Goal: Task Accomplishment & Management: Complete application form

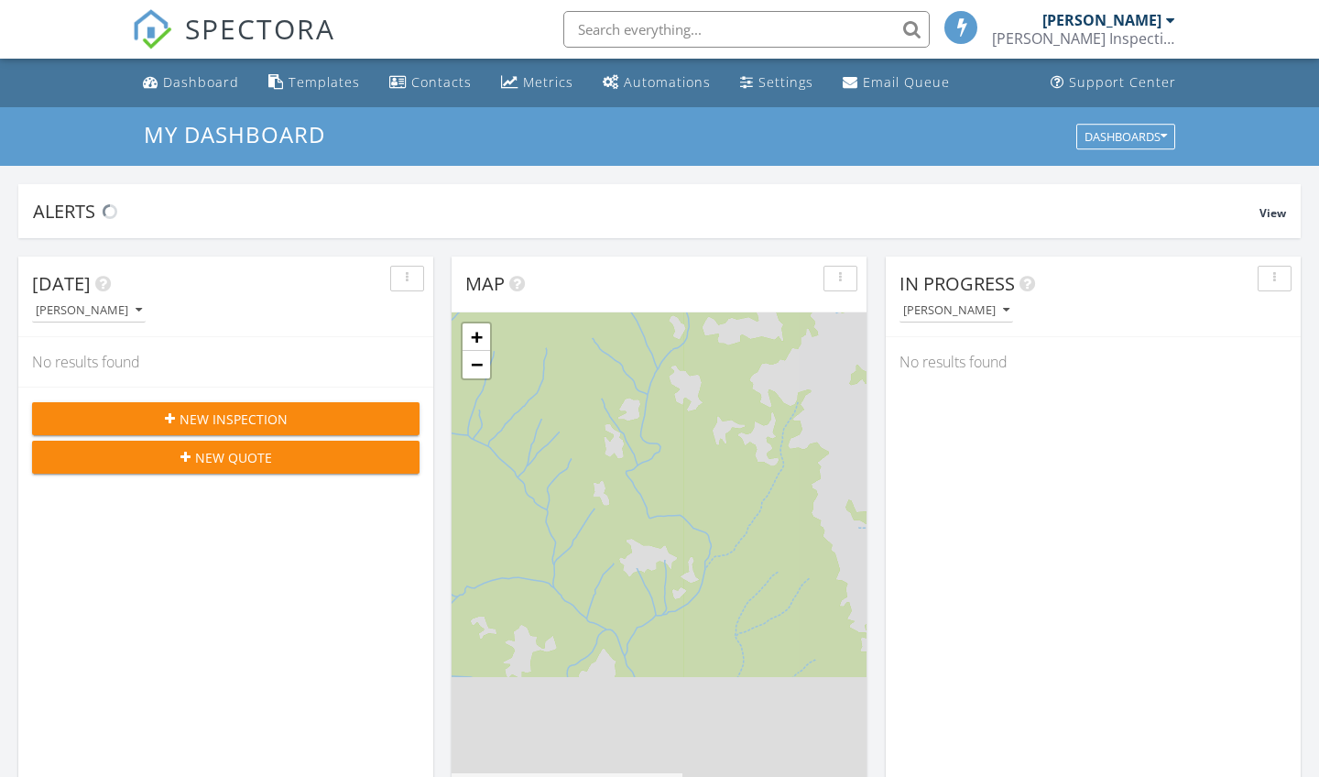
click at [233, 424] on span "New Inspection" at bounding box center [234, 418] width 108 height 19
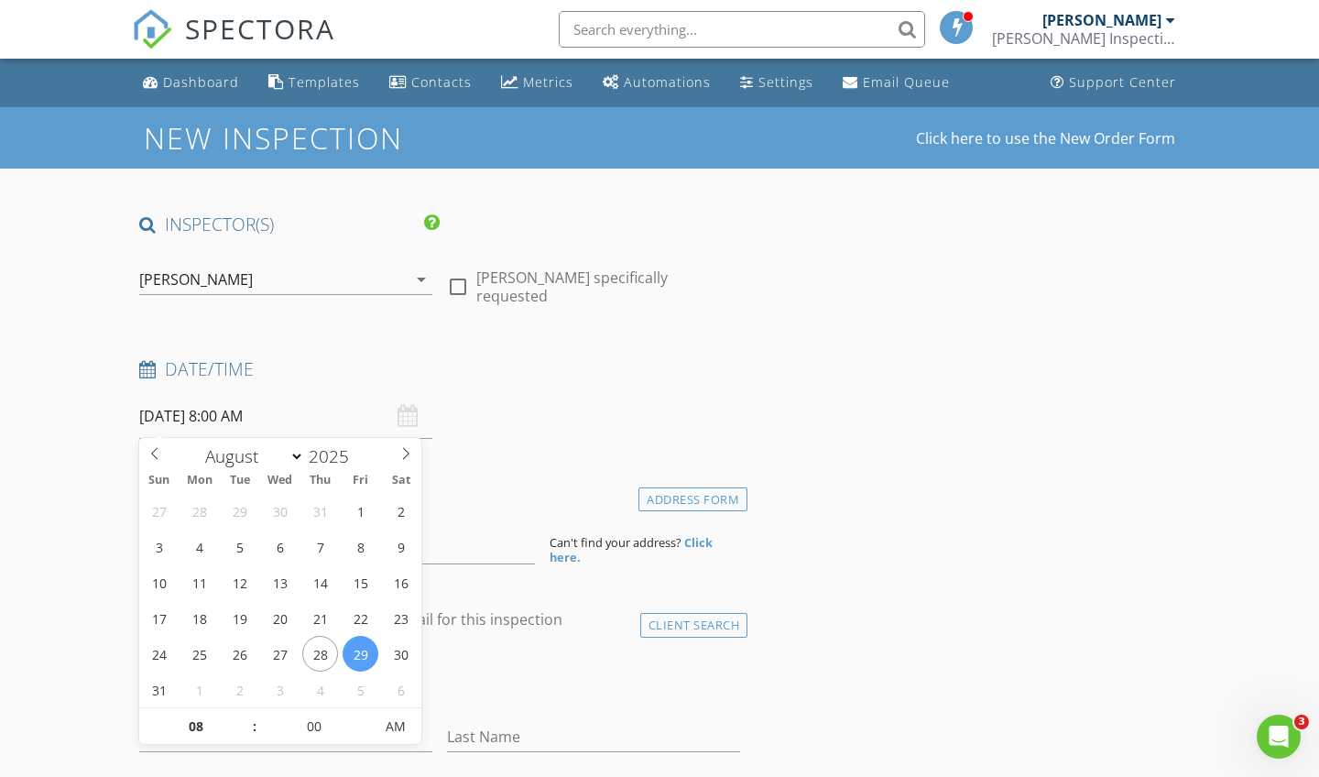
click at [197, 412] on input "08/29/2025 8:00 AM" at bounding box center [285, 416] width 293 height 45
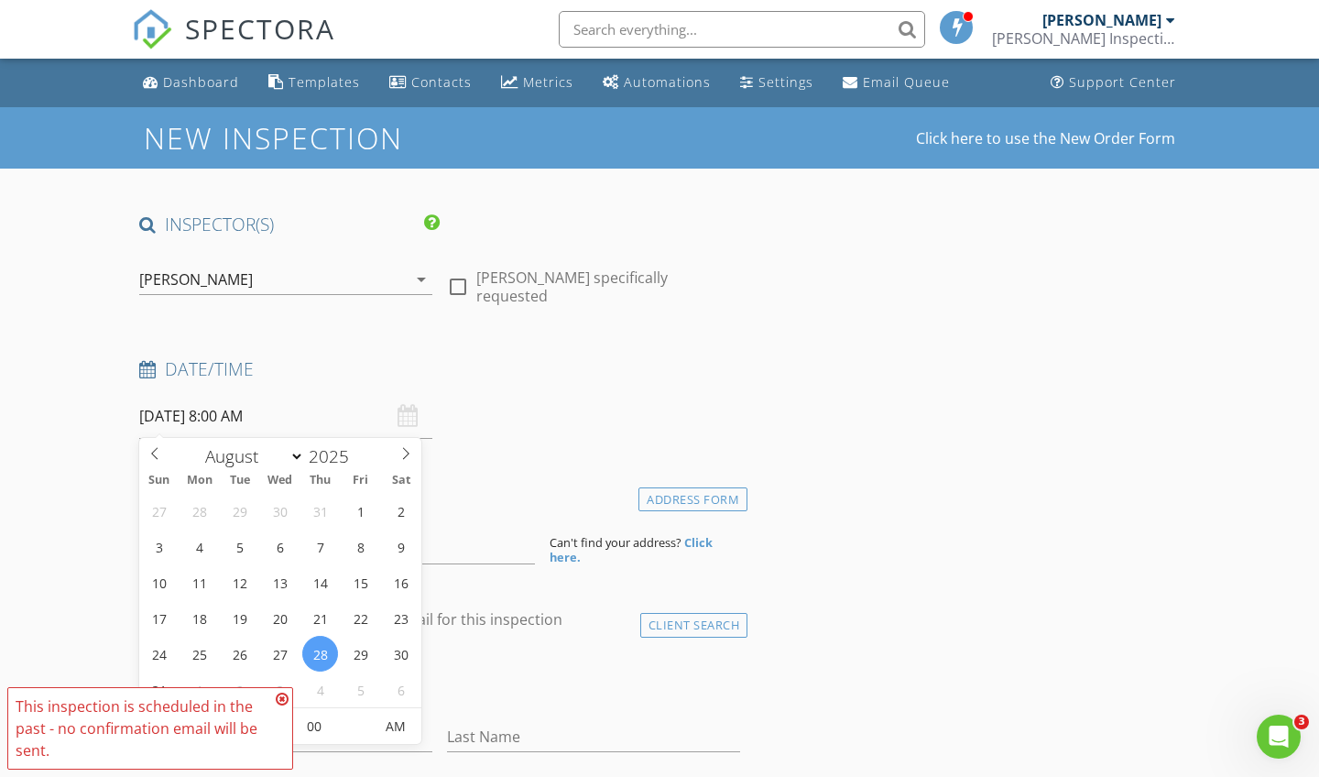
click at [281, 698] on icon at bounding box center [282, 699] width 13 height 15
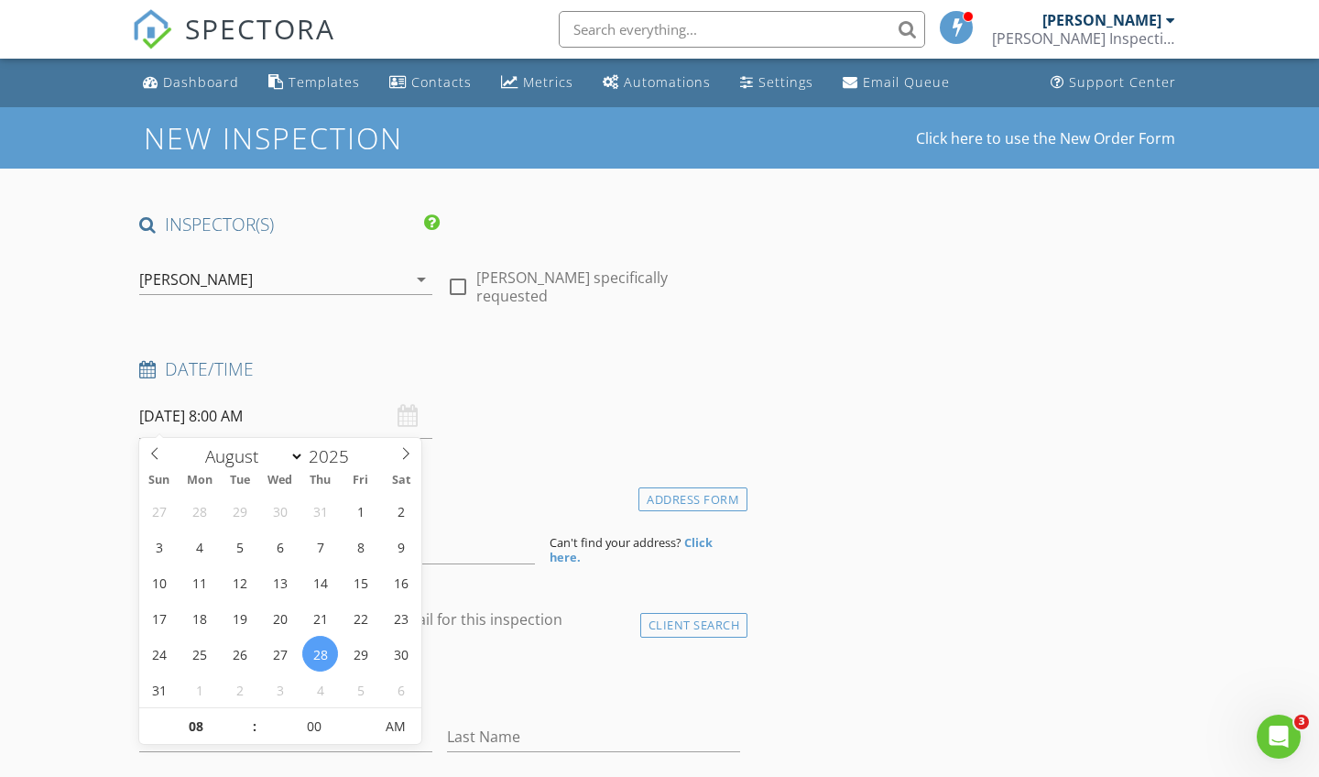
click at [219, 409] on input "08/28/2025 8:00 AM" at bounding box center [285, 416] width 293 height 45
type input "08/28/2025 8:05 AM"
type input "05"
click at [365, 712] on span at bounding box center [363, 717] width 13 height 18
type input "[DATE] 8:10 AM"
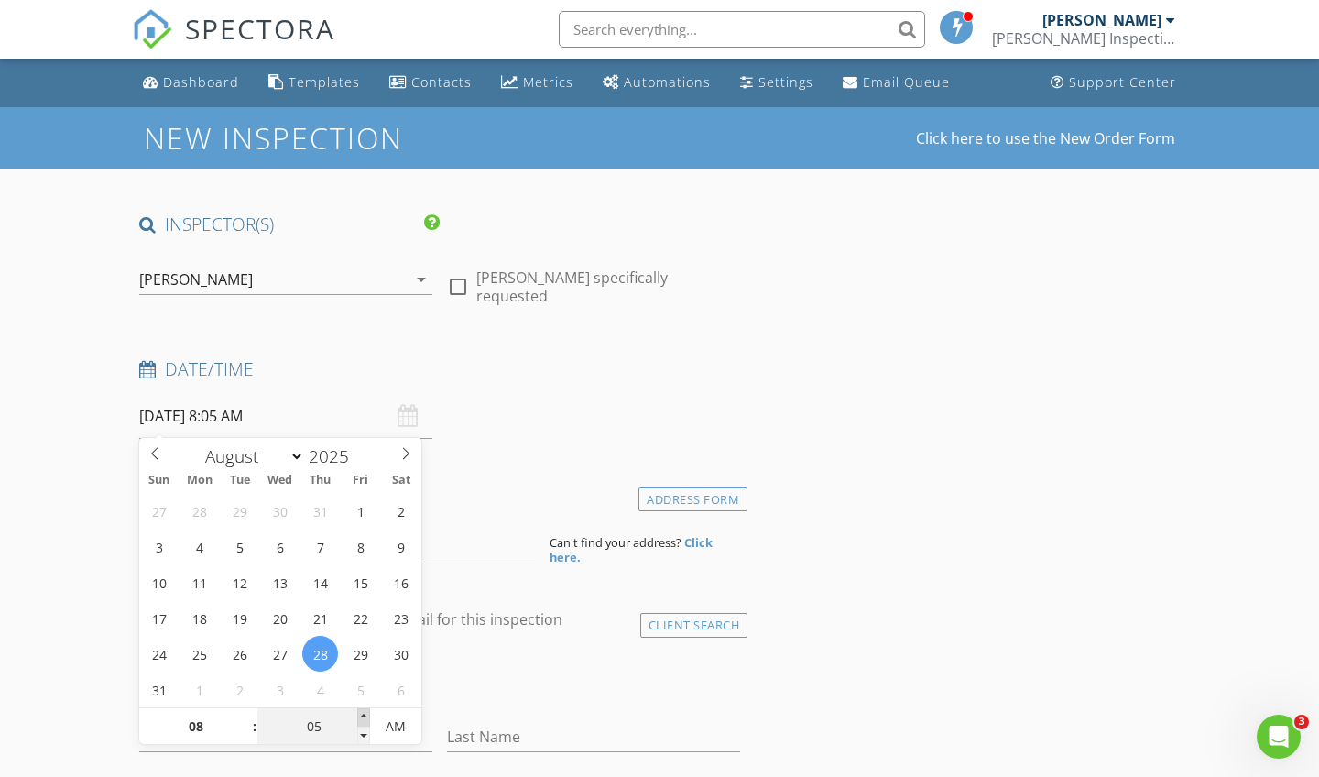
type input "10"
click at [365, 712] on span at bounding box center [363, 717] width 13 height 18
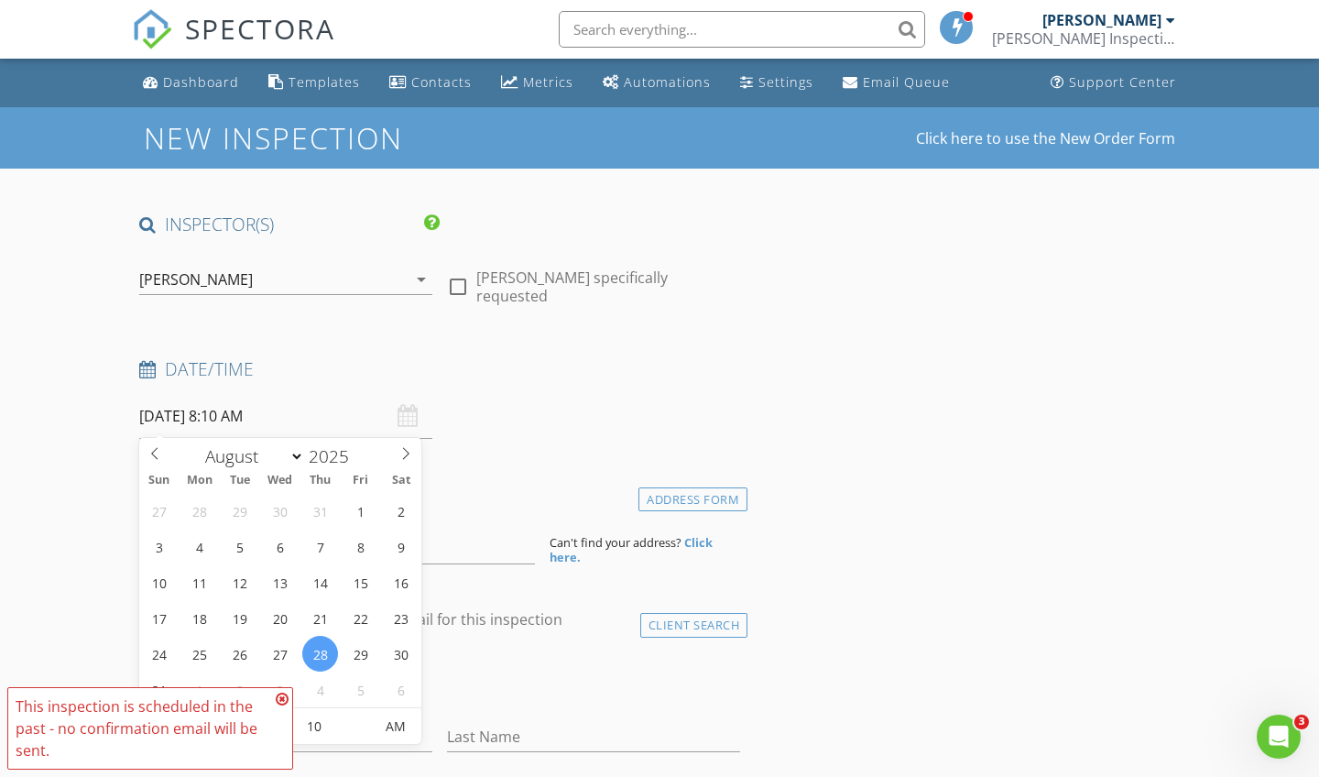
click at [283, 697] on icon at bounding box center [282, 699] width 13 height 15
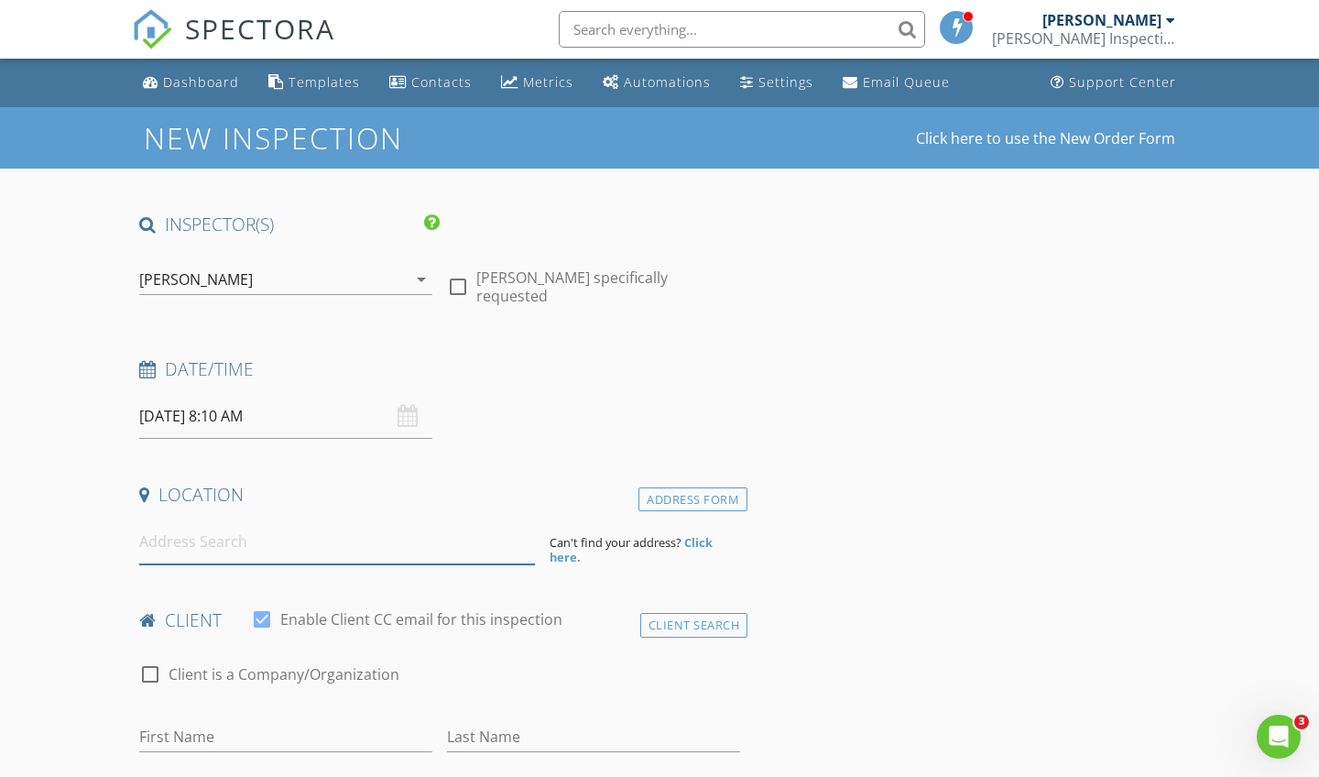
click at [188, 543] on input at bounding box center [337, 541] width 396 height 45
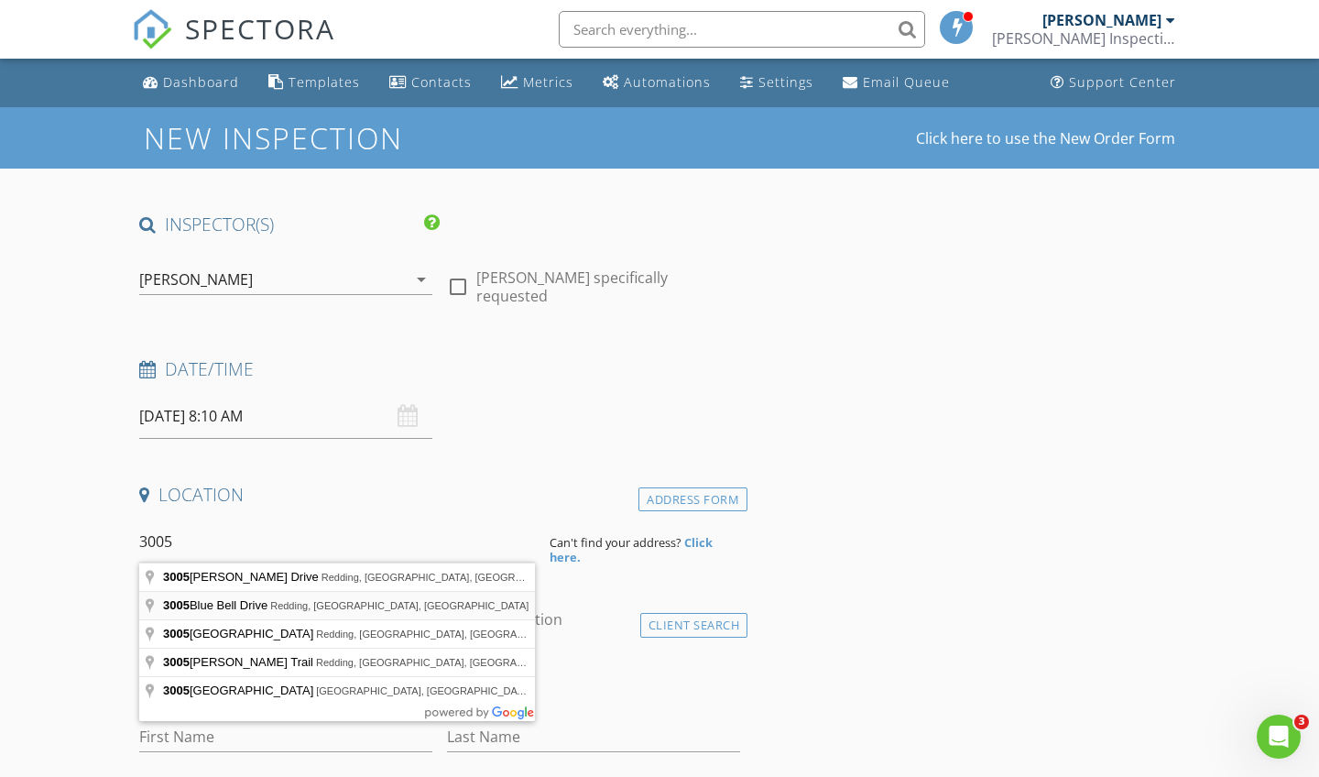
type input "3005 Blue Bell Drive, Redding, CA, USA"
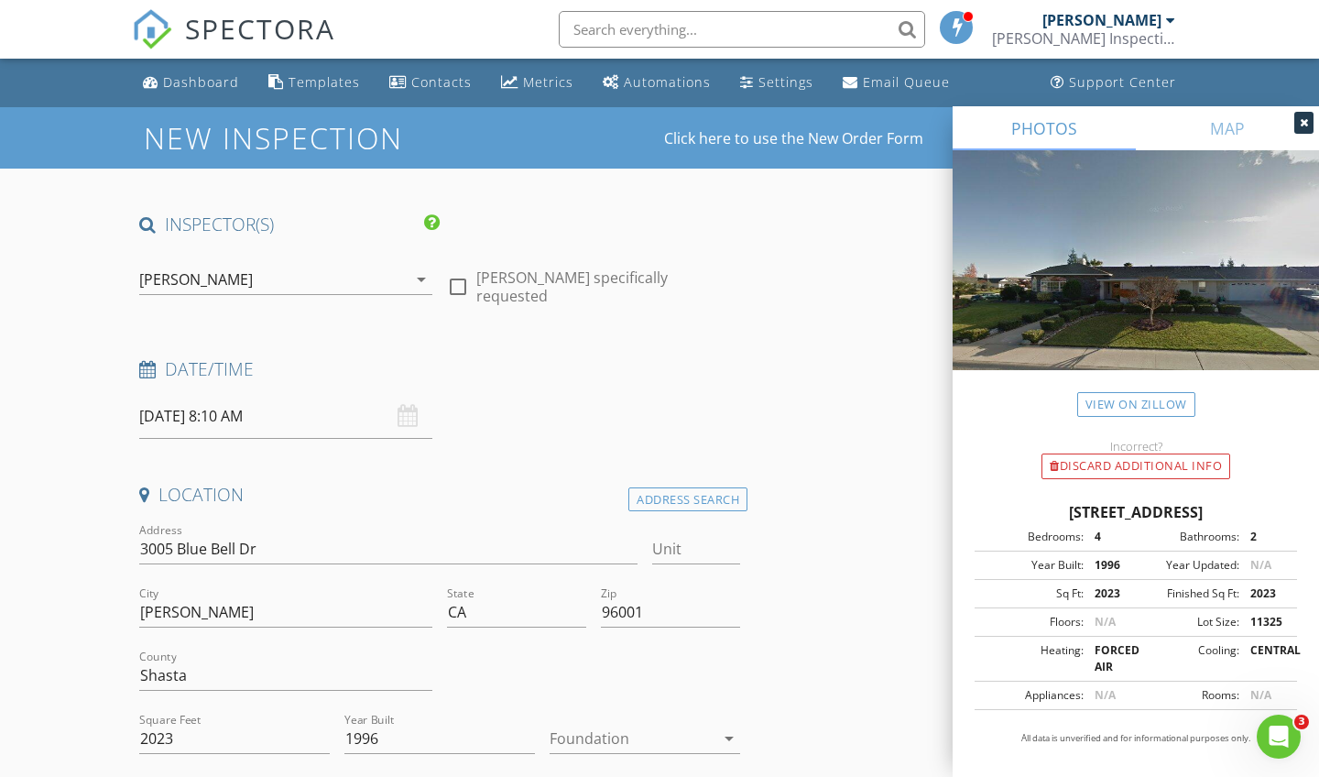
click at [730, 731] on icon "arrow_drop_down" at bounding box center [729, 738] width 22 height 22
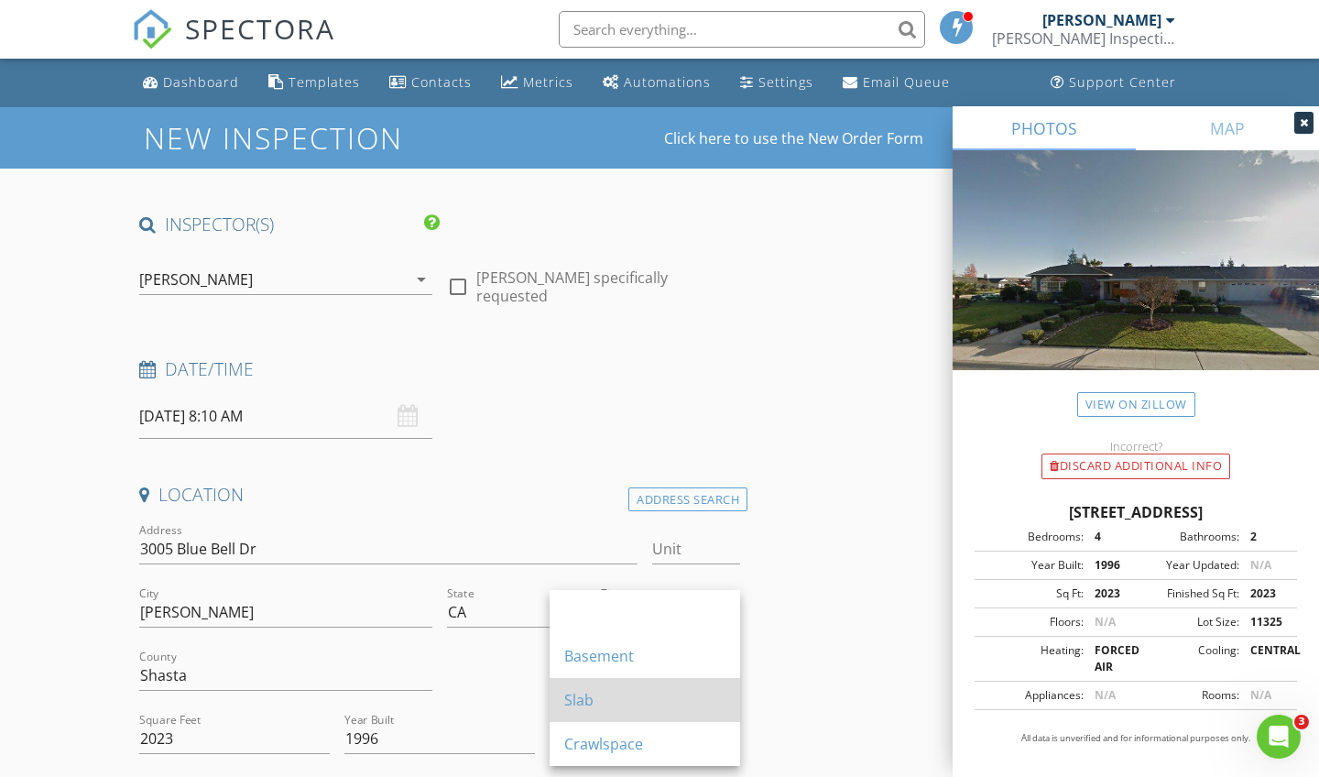
click at [623, 687] on div "Slab" at bounding box center [644, 700] width 161 height 44
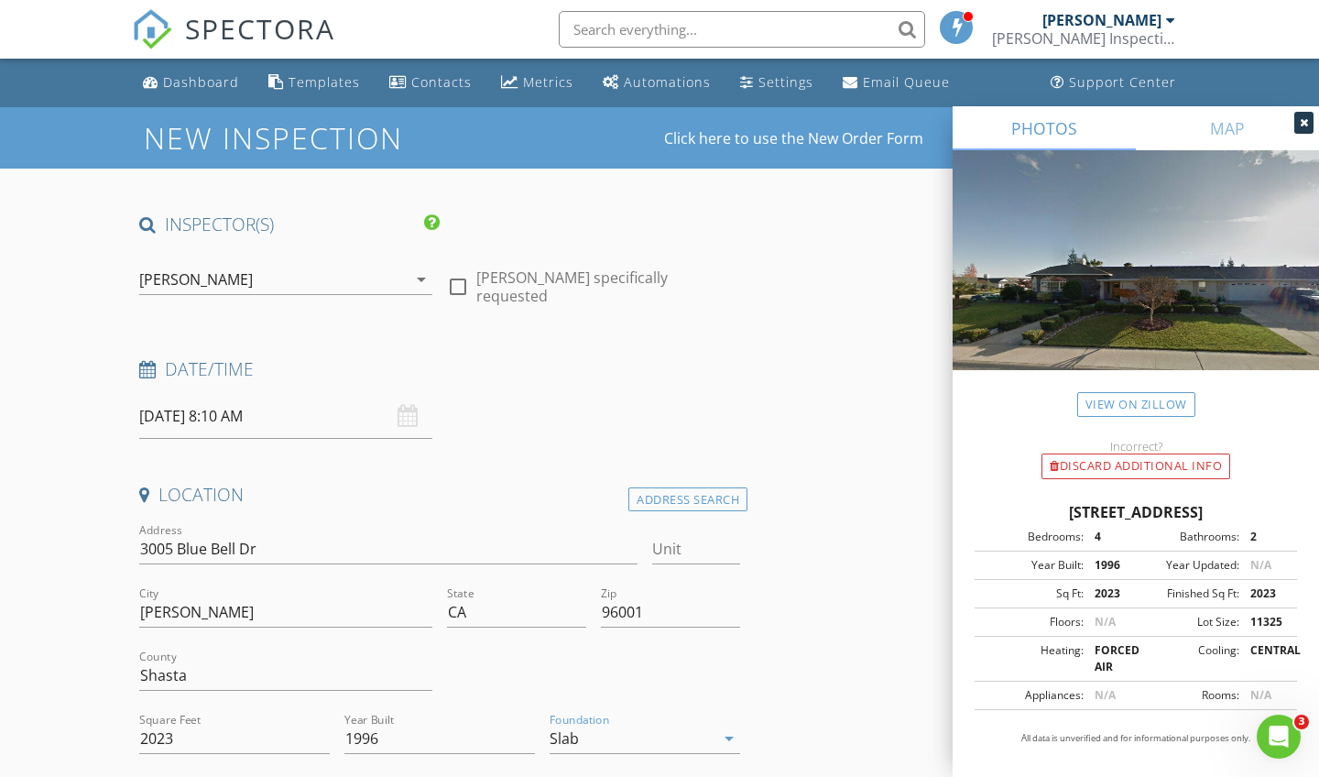
click at [721, 698] on div at bounding box center [594, 677] width 308 height 63
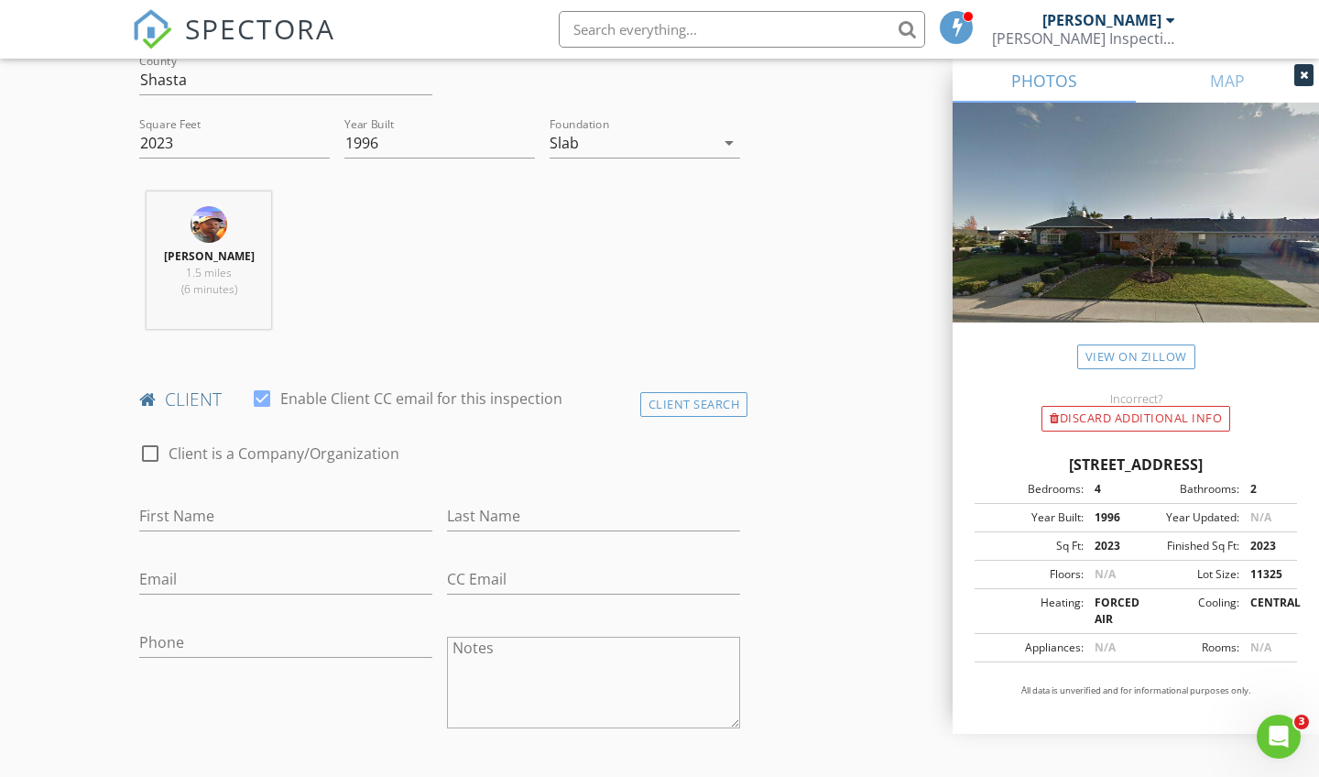
scroll to position [598, 0]
type input "[PERSON_NAME]"
type input "[GEOGRAPHIC_DATA]"
click at [456, 436] on div "check_box_outline_blank Client is a Company/Organization" at bounding box center [439, 460] width 601 height 48
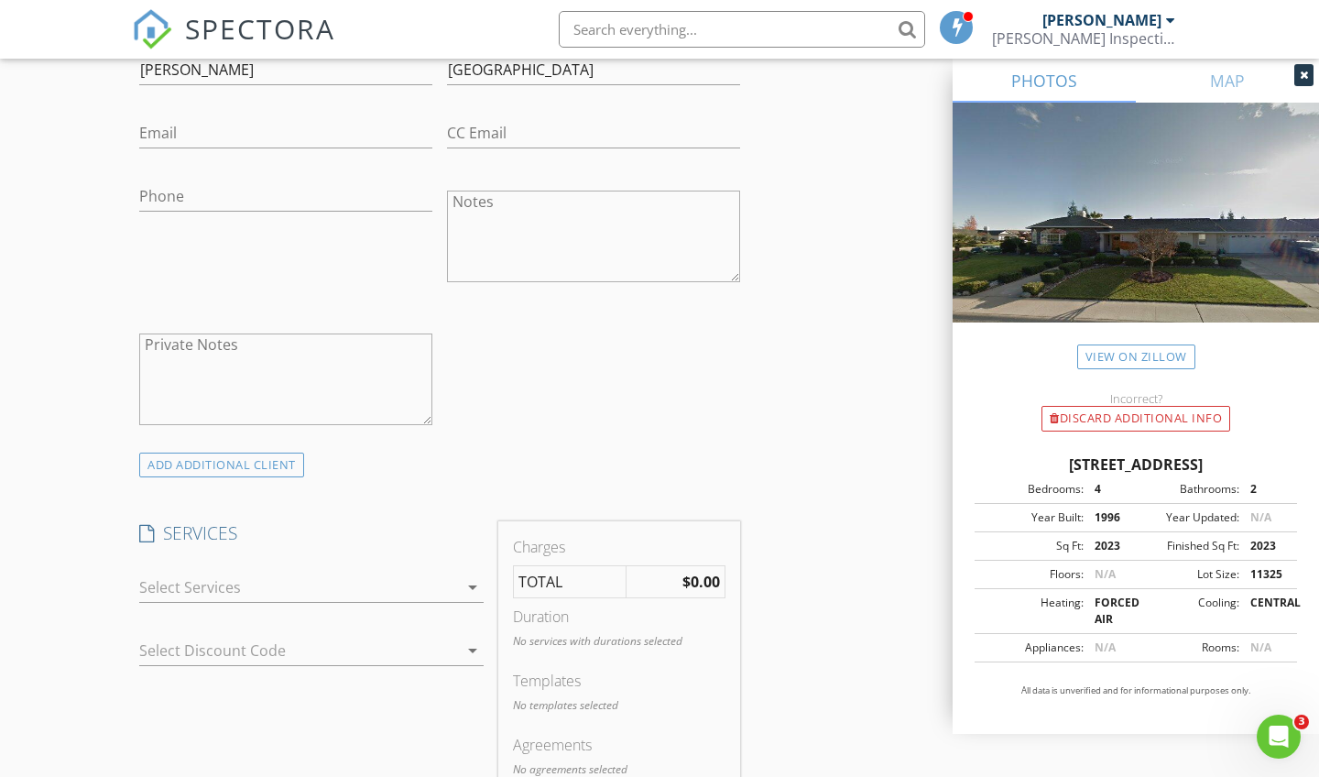
scroll to position [1100, 0]
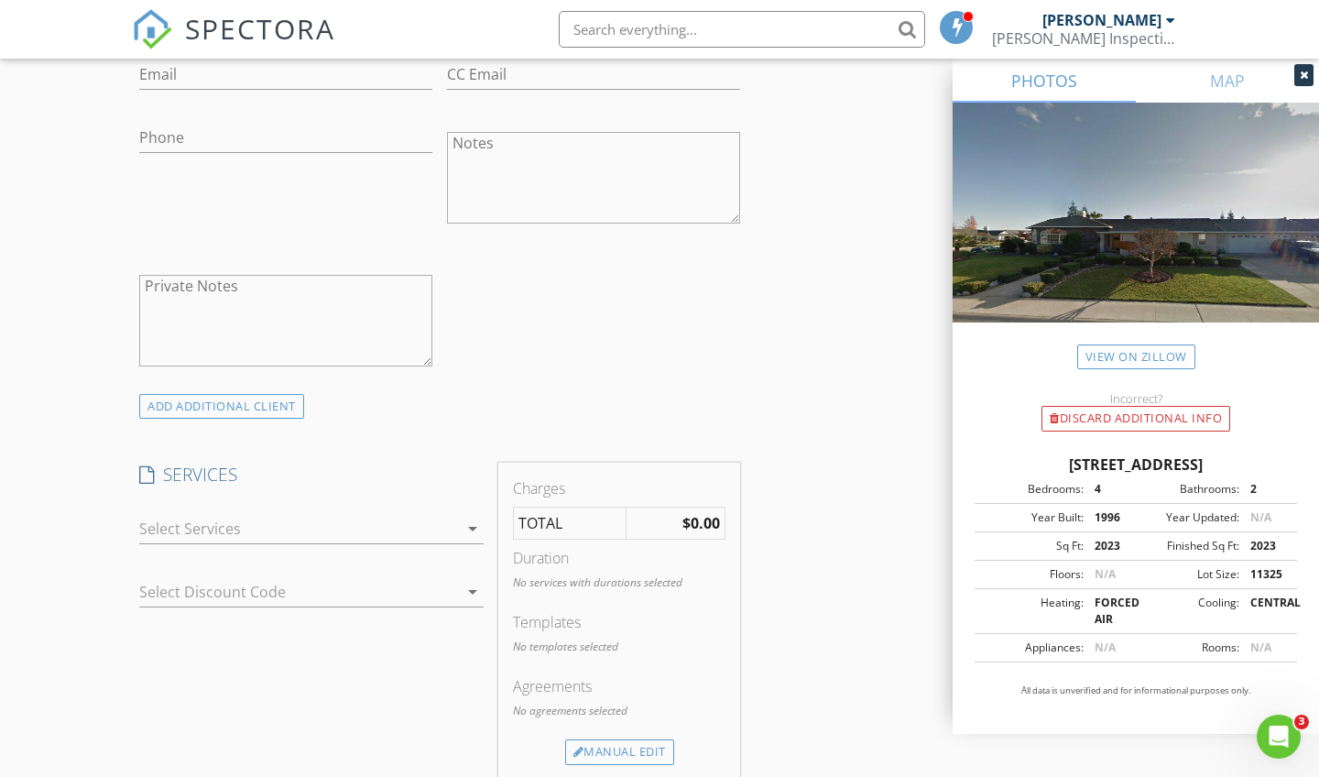
click at [474, 524] on icon "arrow_drop_down" at bounding box center [473, 529] width 22 height 22
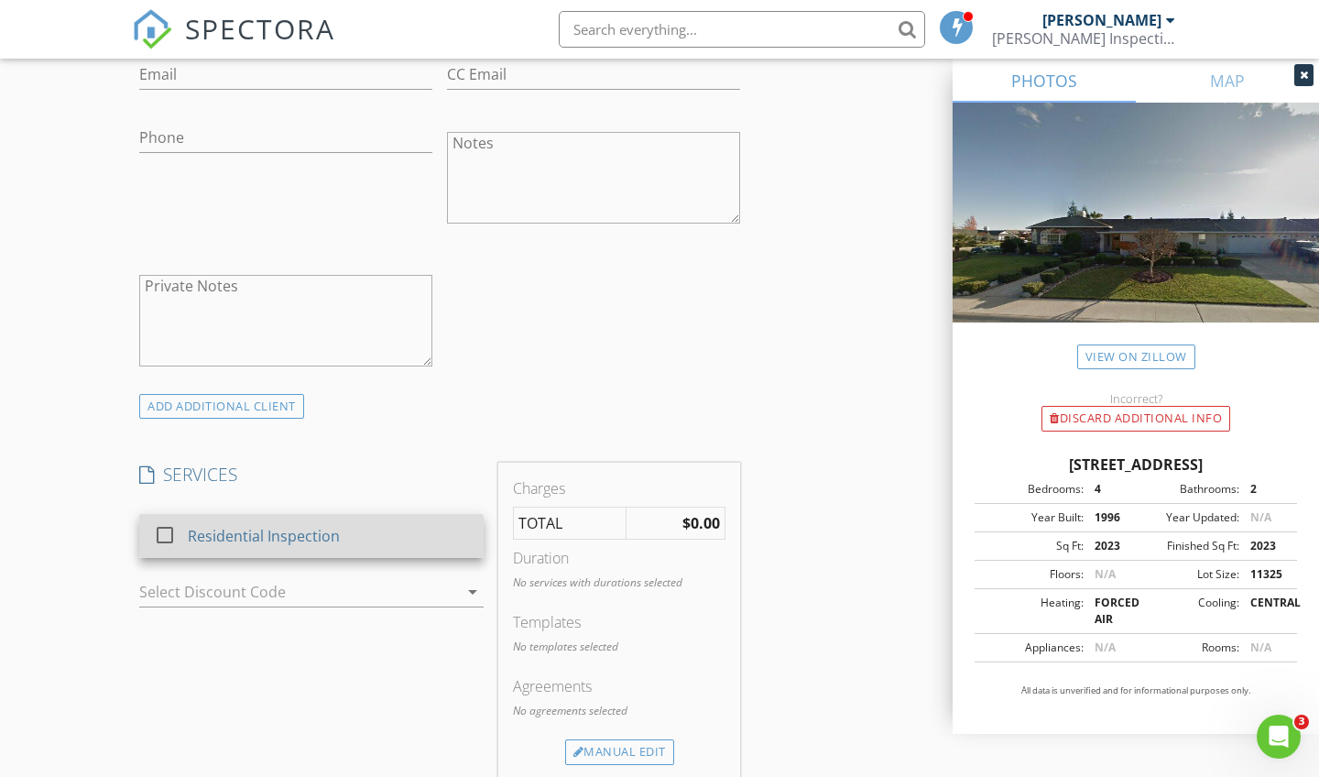
click at [167, 532] on div at bounding box center [164, 534] width 31 height 31
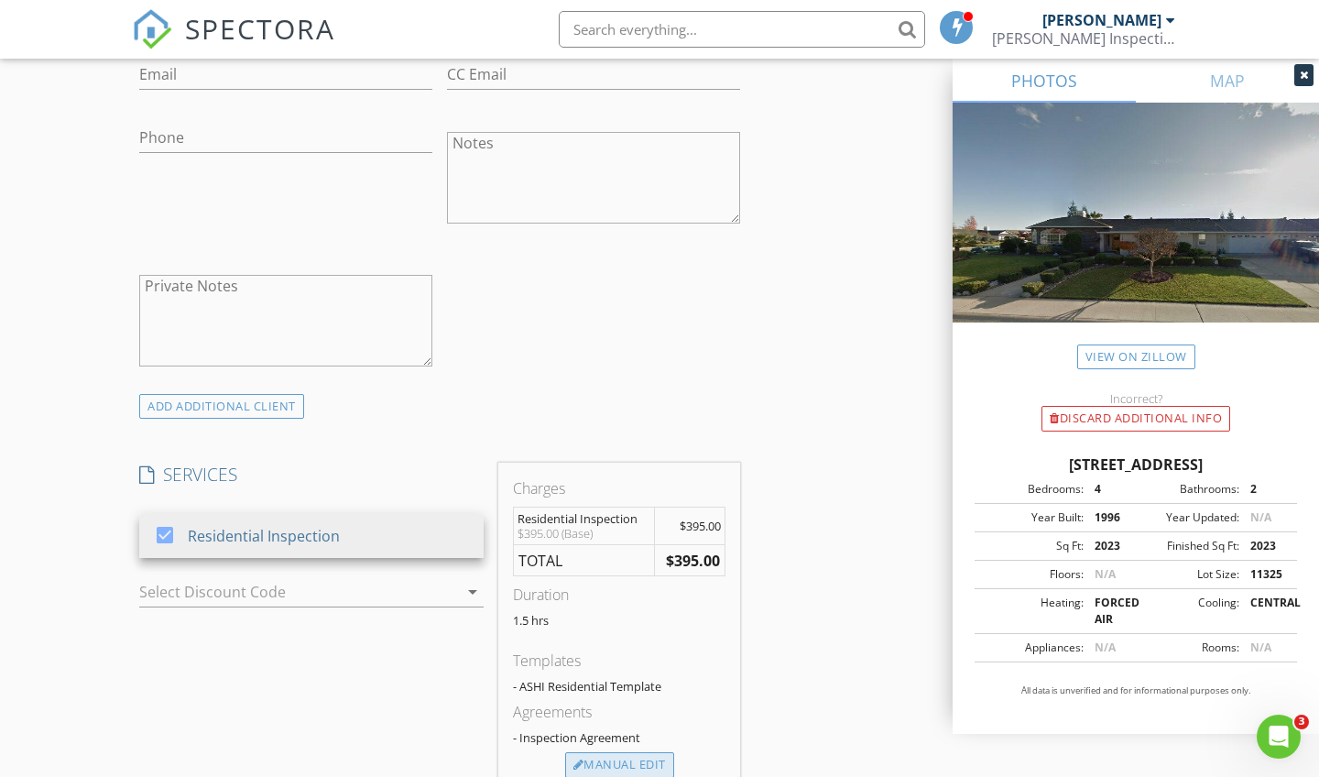
click at [607, 758] on div "Manual Edit" at bounding box center [619, 765] width 109 height 26
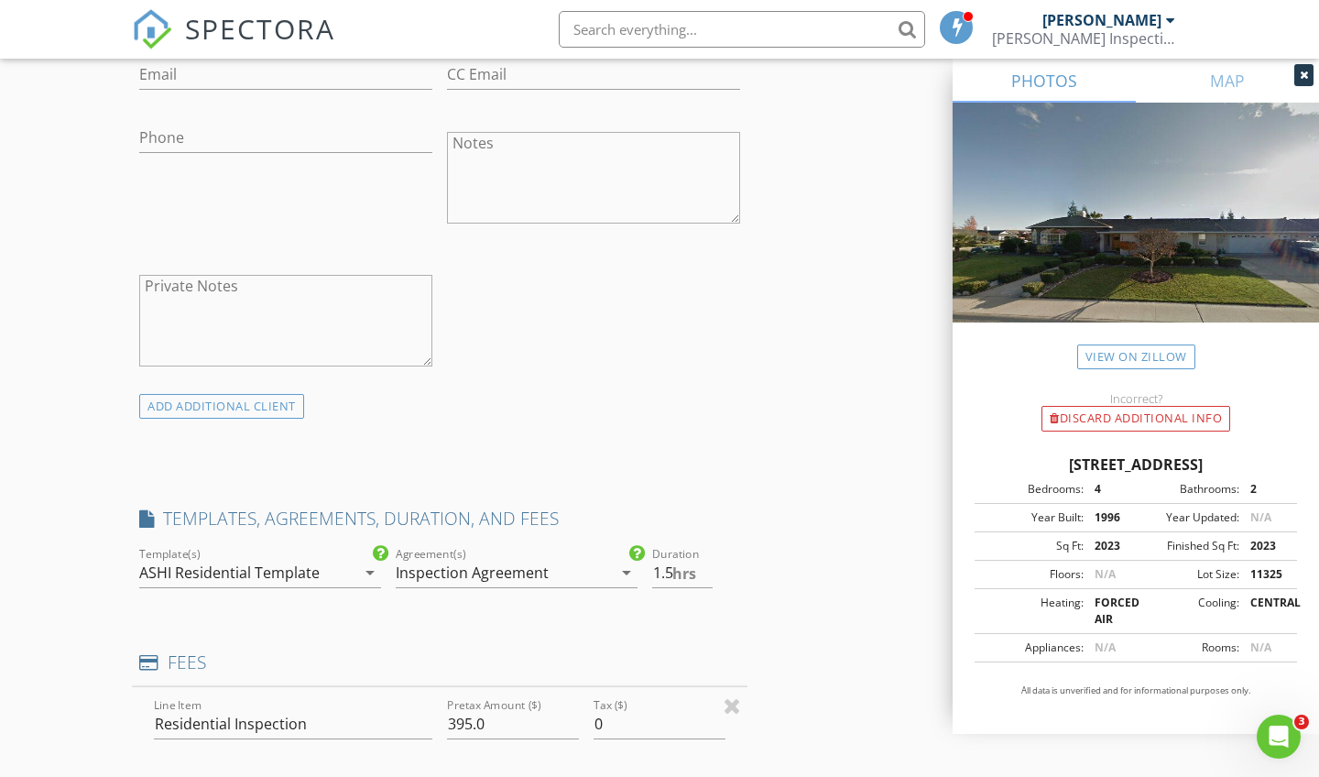
click at [795, 664] on div "INSPECTOR(S) check_box Kevin Quigley PRIMARY Kevin Quigley arrow_drop_down chec…" at bounding box center [659, 641] width 1055 height 3058
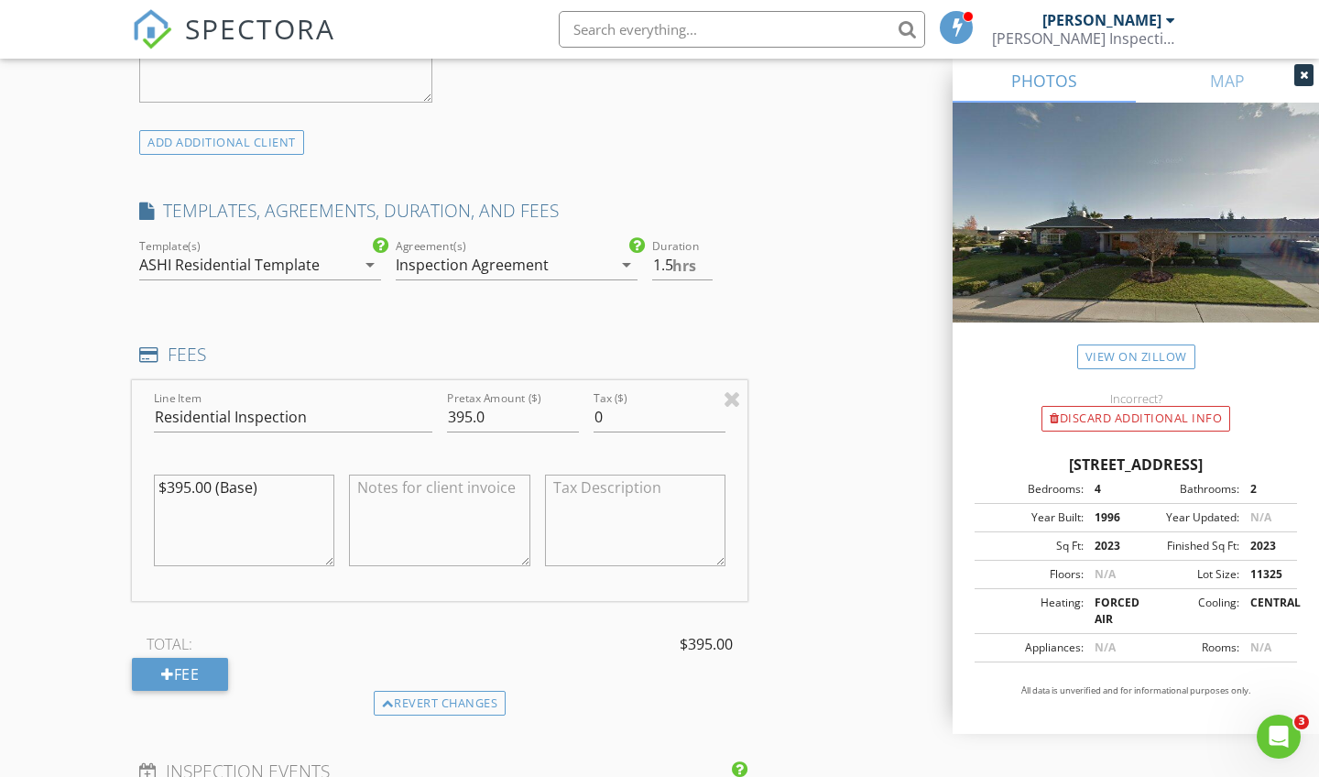
scroll to position [1357, 0]
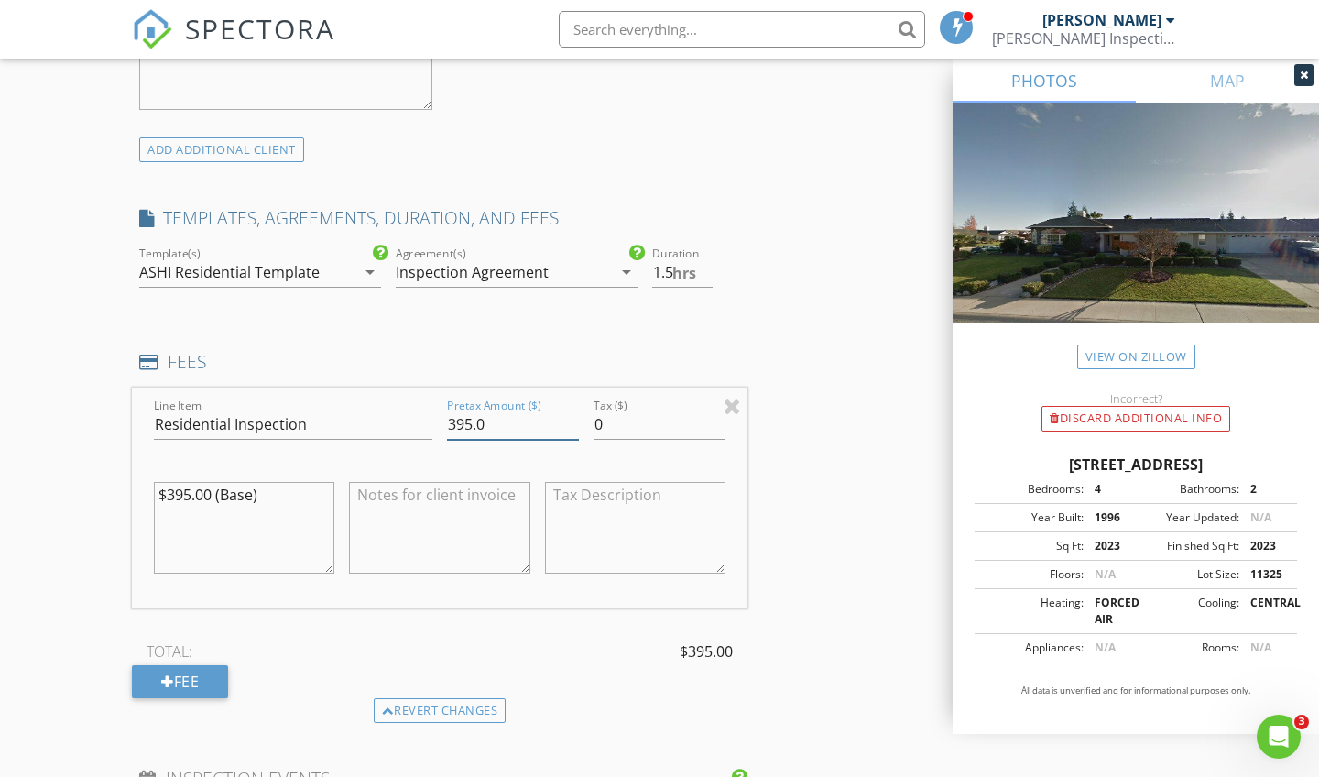
click at [468, 420] on input "395.0" at bounding box center [513, 424] width 132 height 30
type input "450"
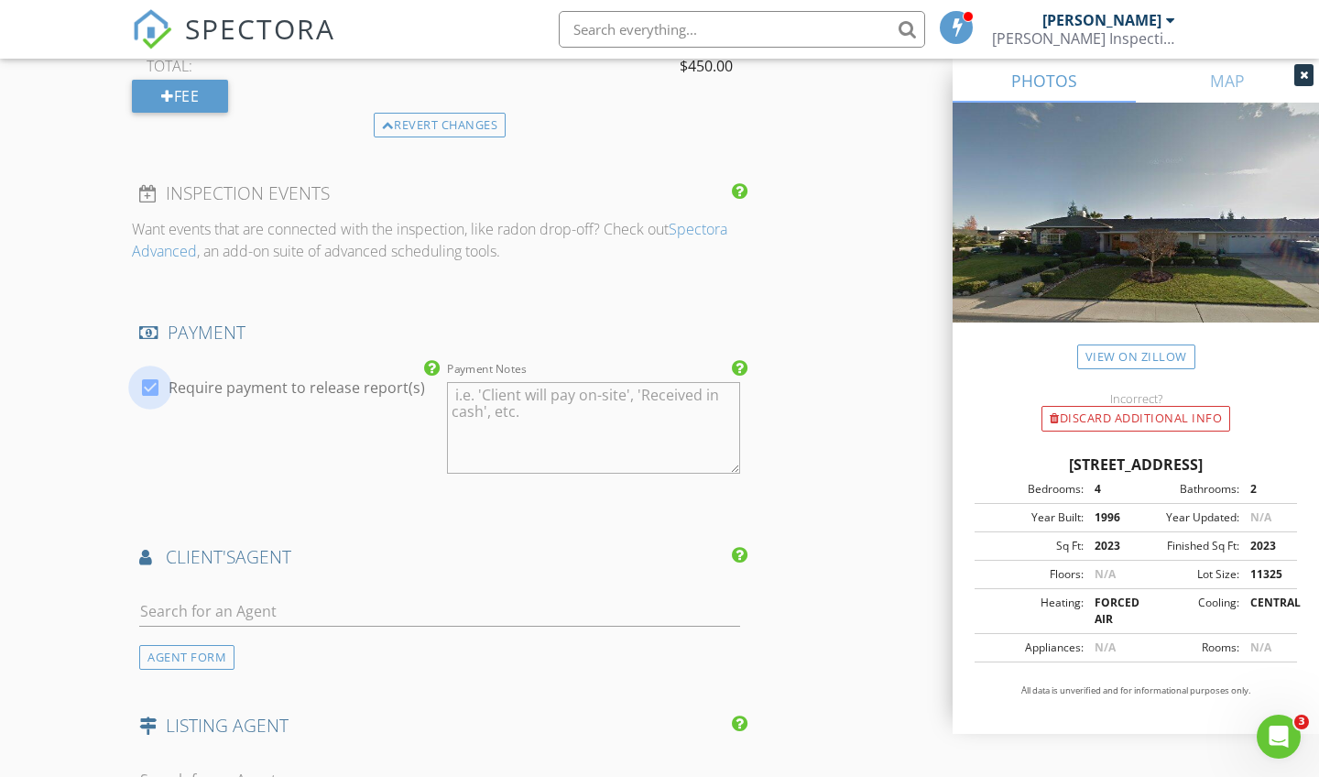
click at [154, 376] on div at bounding box center [150, 387] width 31 height 31
checkbox input "false"
click at [201, 655] on div "AGENT FORM" at bounding box center [186, 657] width 95 height 25
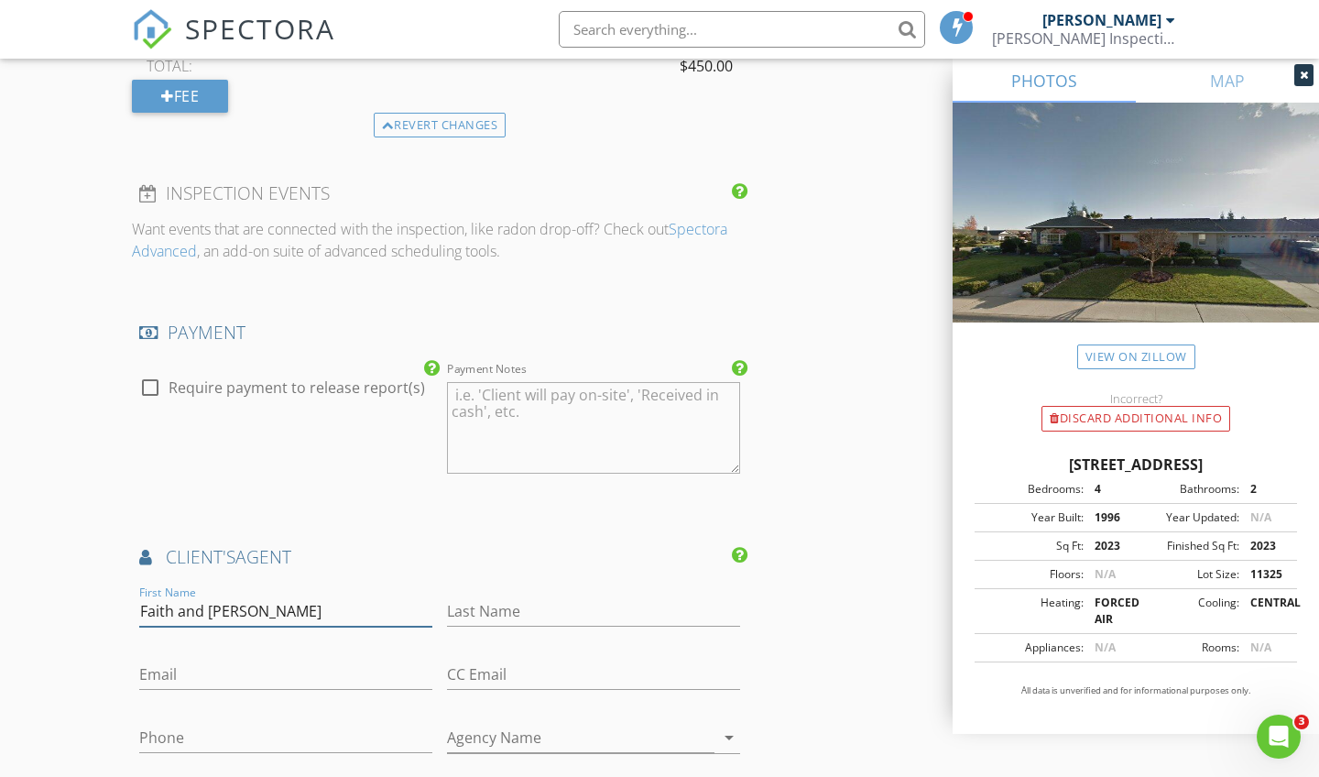
type input "Faith and [PERSON_NAME]"
type input "[PERSON_NAME]"
click at [483, 502] on div "INSPECTOR(S) check_box Kevin Quigley PRIMARY Kevin Quigley arrow_drop_down chec…" at bounding box center [440, 57] width 616 height 3572
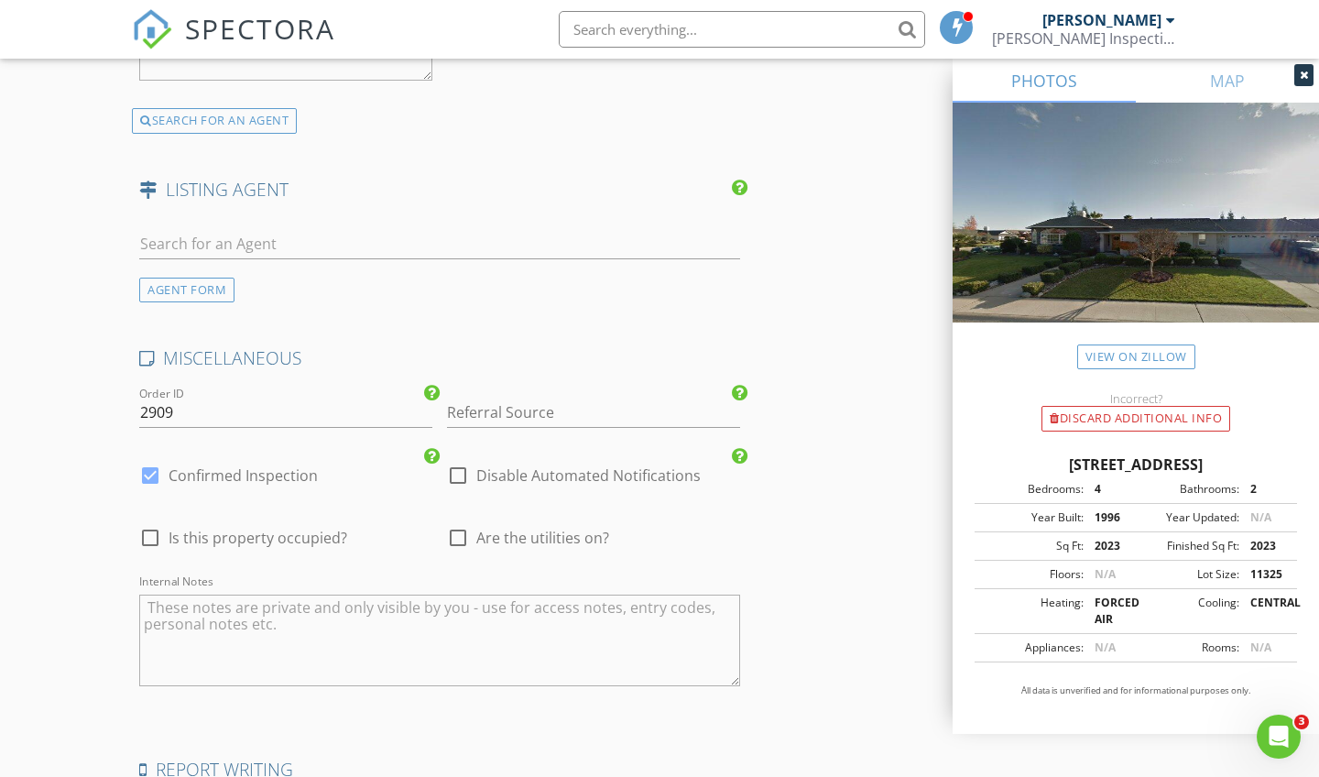
scroll to position [2895, 0]
click at [462, 525] on div at bounding box center [457, 534] width 31 height 31
checkbox input "true"
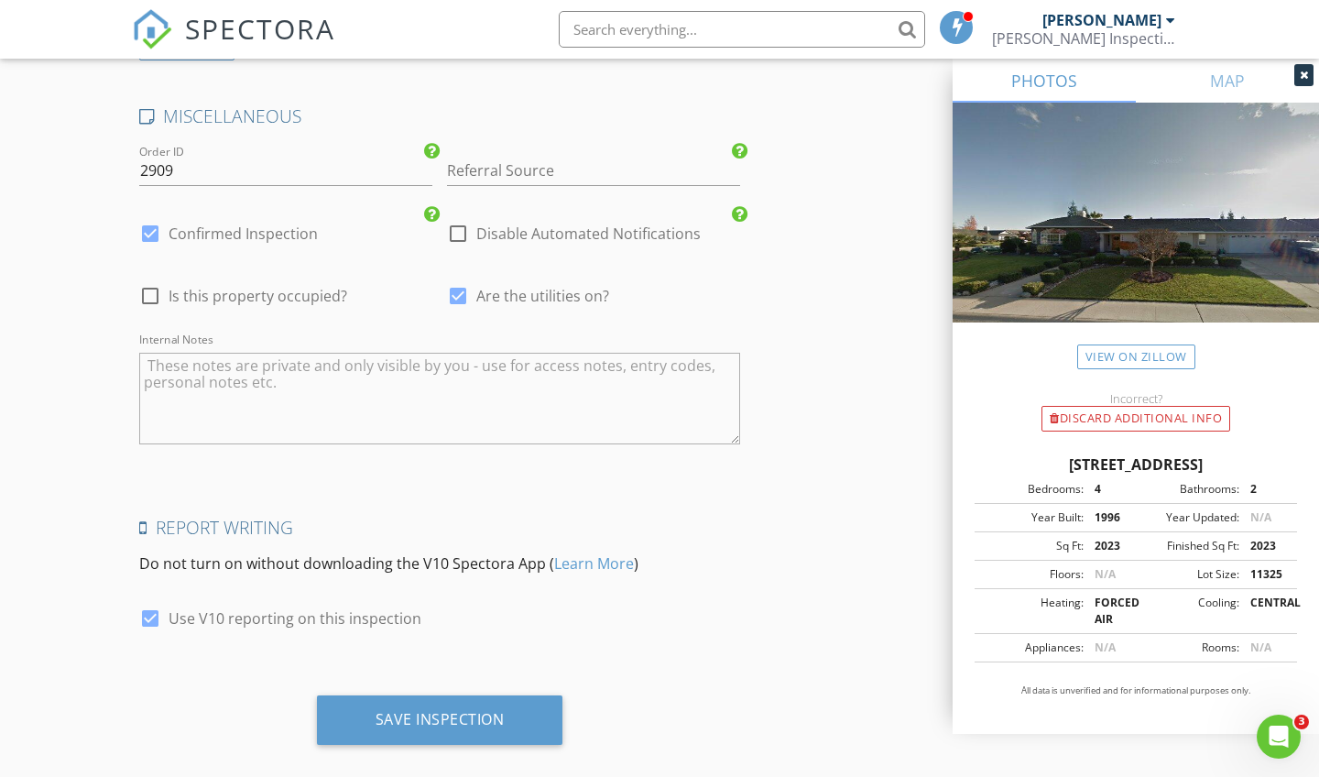
scroll to position [3150, 0]
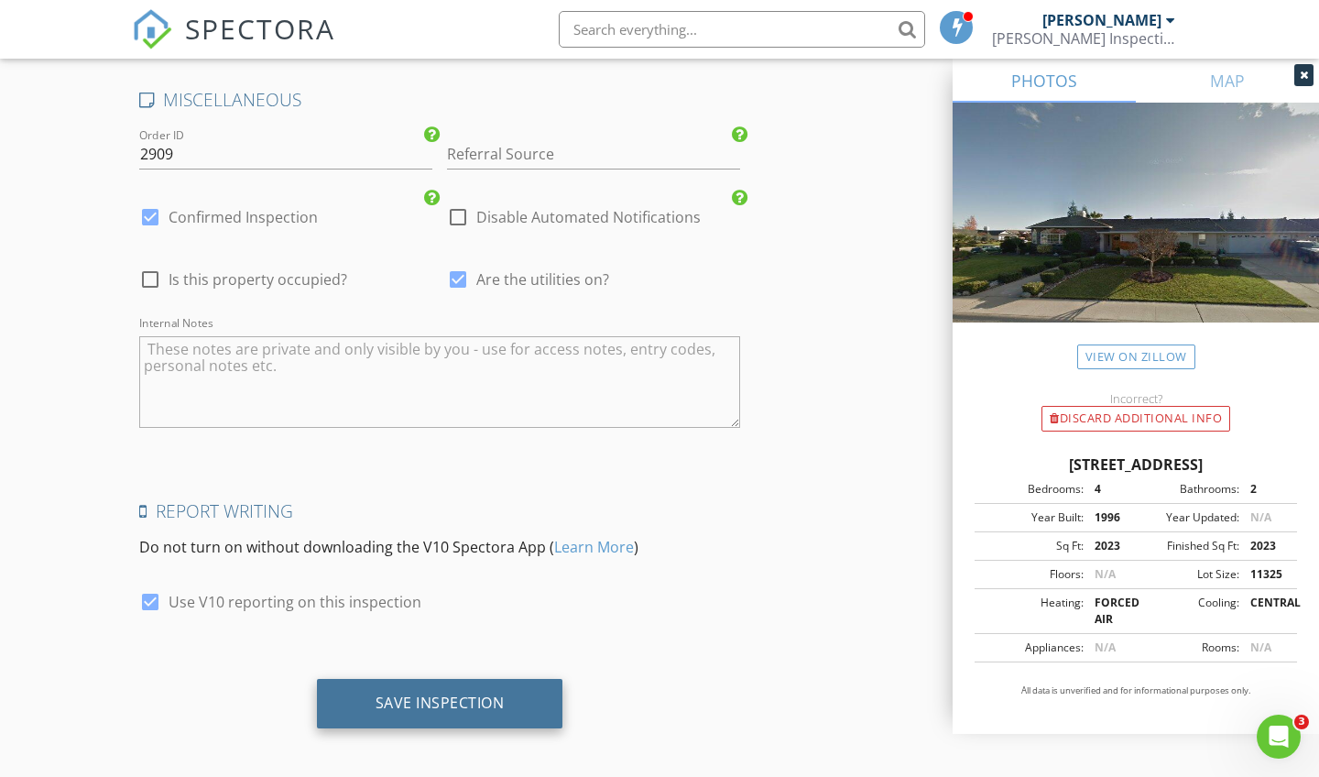
click at [433, 693] on div "Save Inspection" at bounding box center [440, 702] width 129 height 18
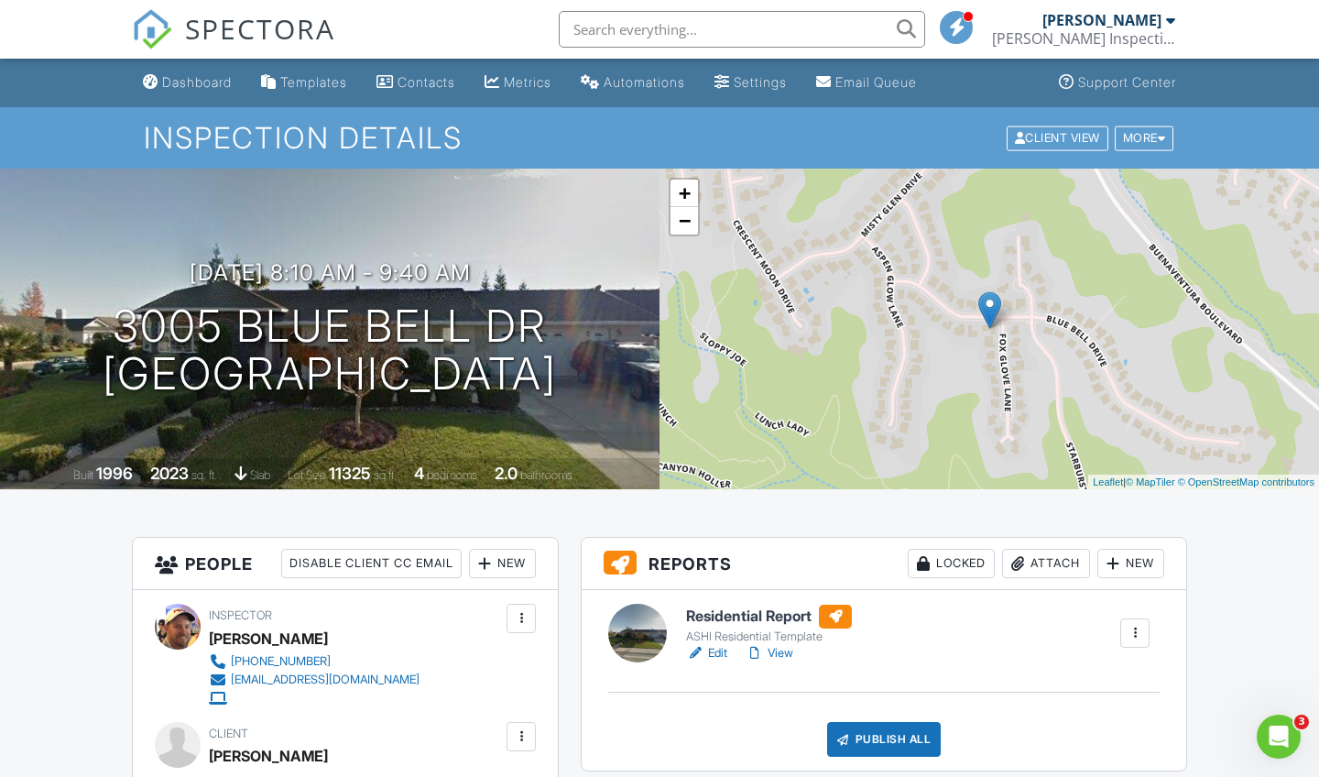
click at [719, 648] on link "Edit" at bounding box center [706, 653] width 41 height 18
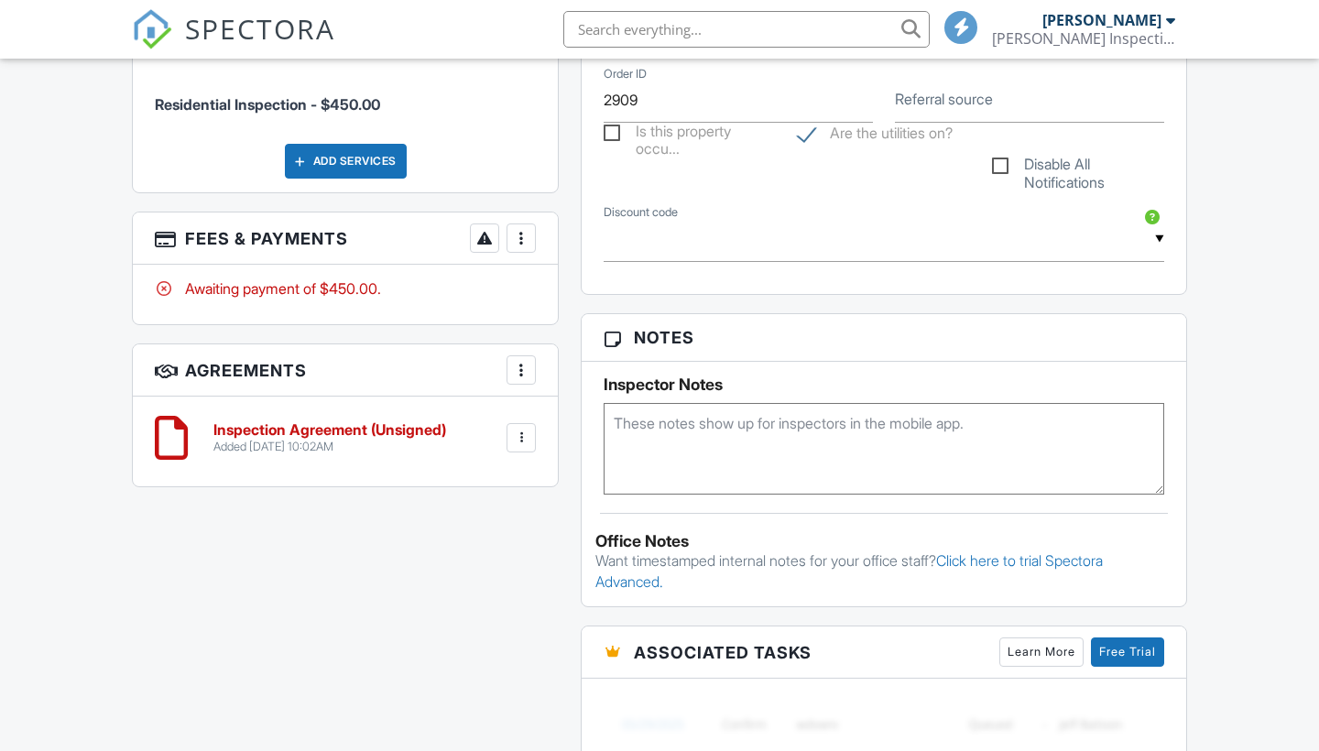
click at [524, 233] on div at bounding box center [521, 238] width 18 height 18
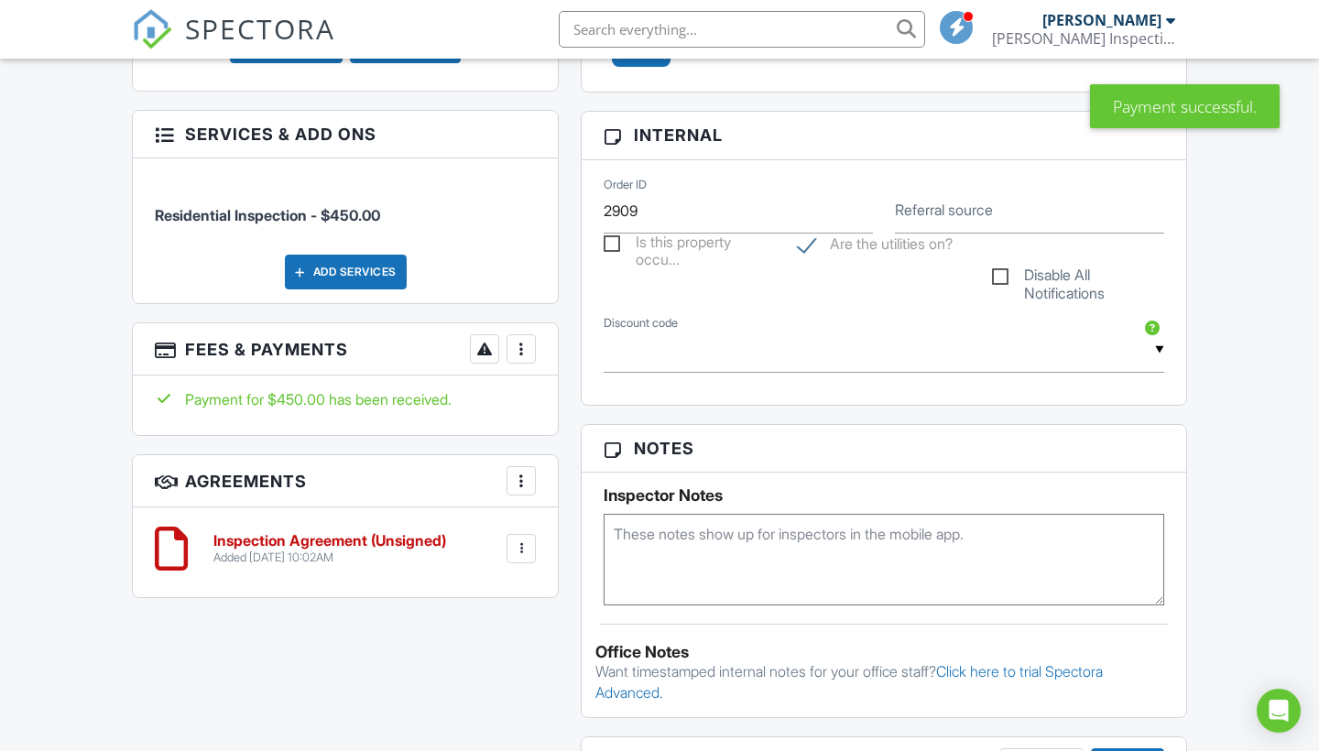
scroll to position [878, 0]
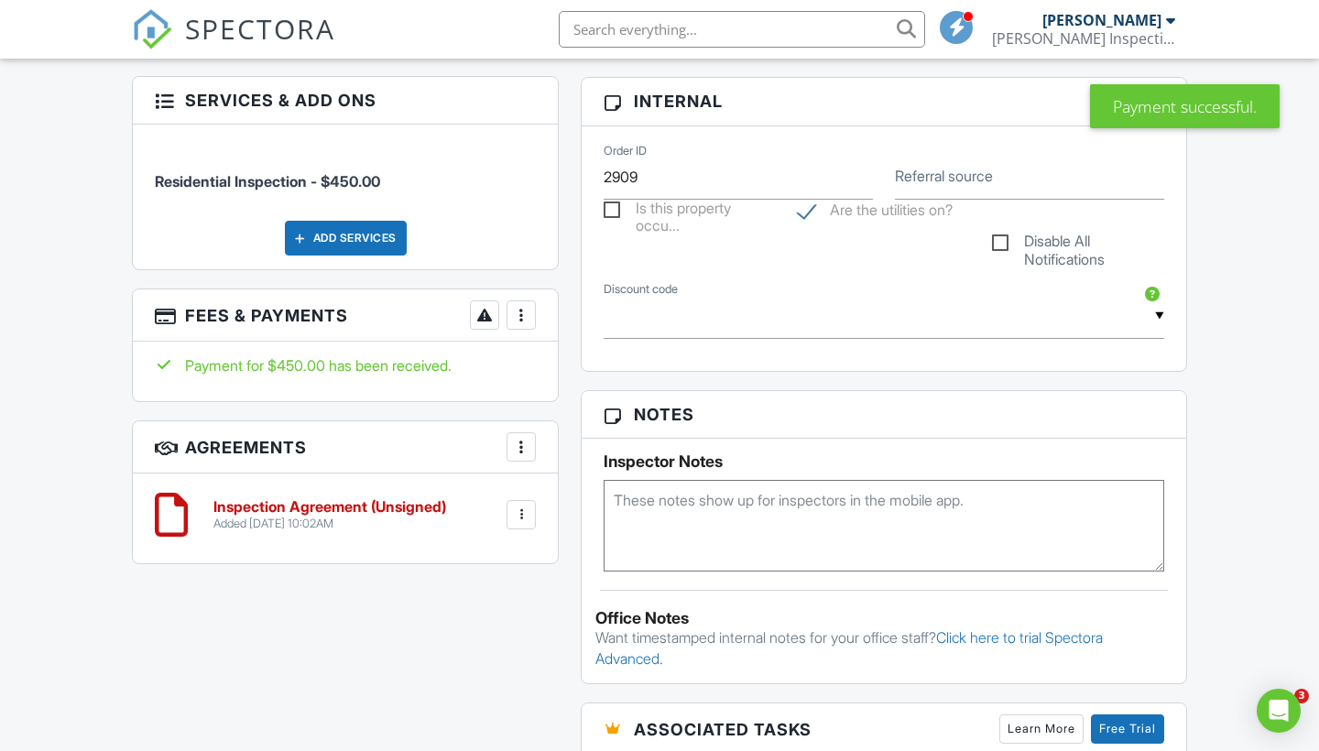
click at [521, 507] on div at bounding box center [521, 515] width 18 height 18
click at [474, 654] on li "Delete" at bounding box center [472, 657] width 104 height 46
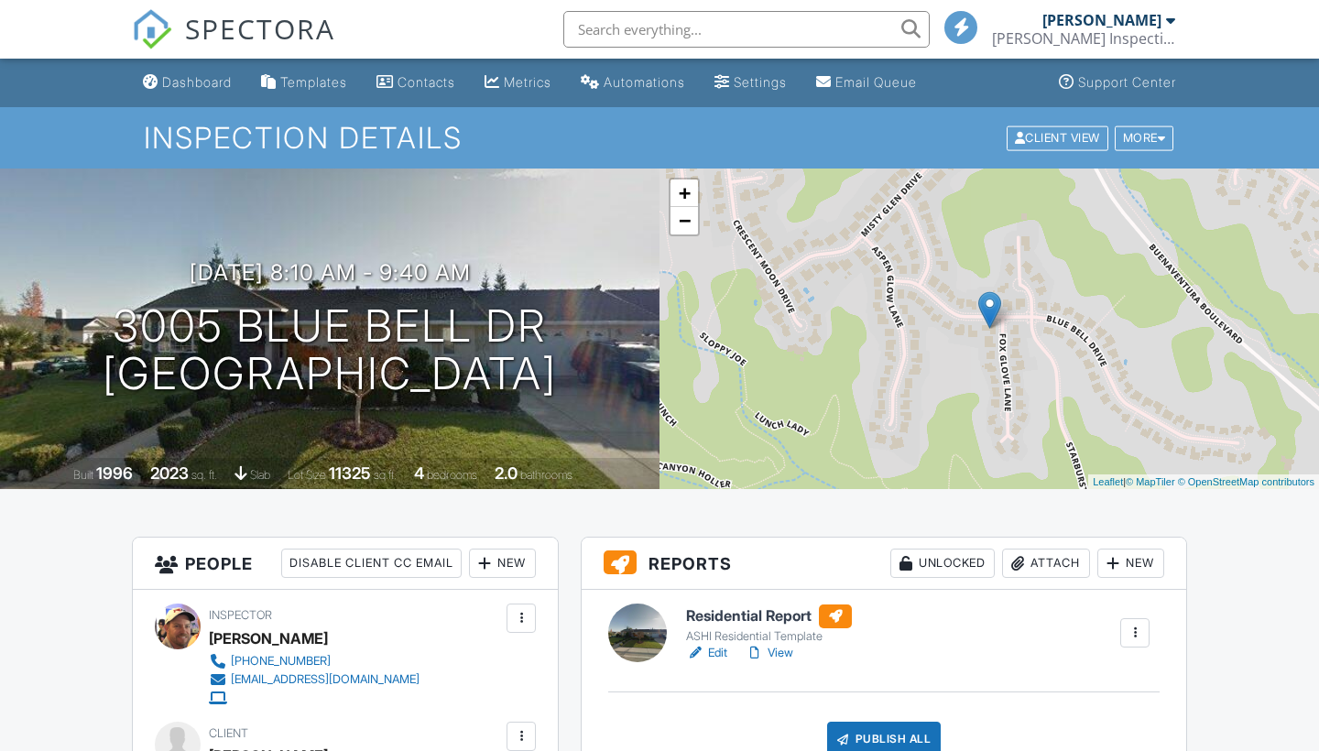
click at [1138, 633] on div at bounding box center [1135, 633] width 18 height 18
click at [1091, 682] on link "Quick Publish" at bounding box center [1087, 684] width 110 height 20
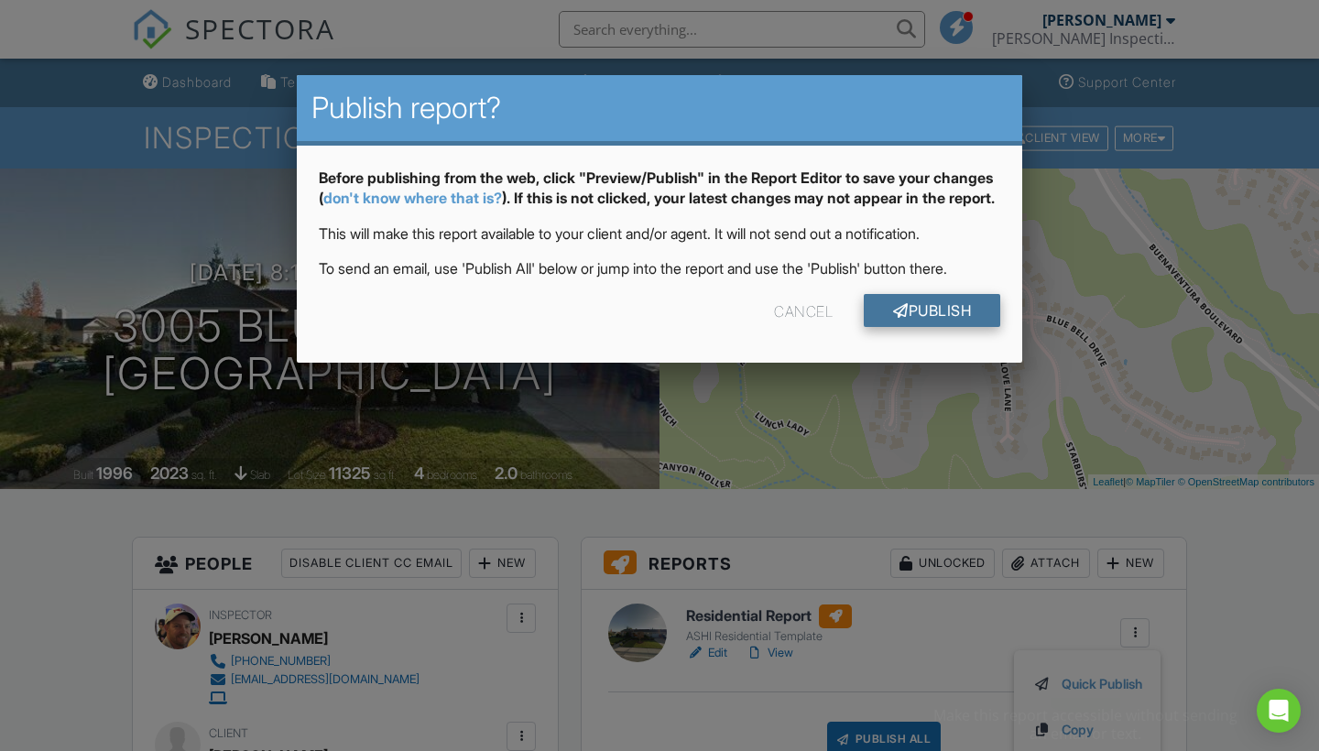
click at [937, 326] on link "Publish" at bounding box center [932, 310] width 136 height 33
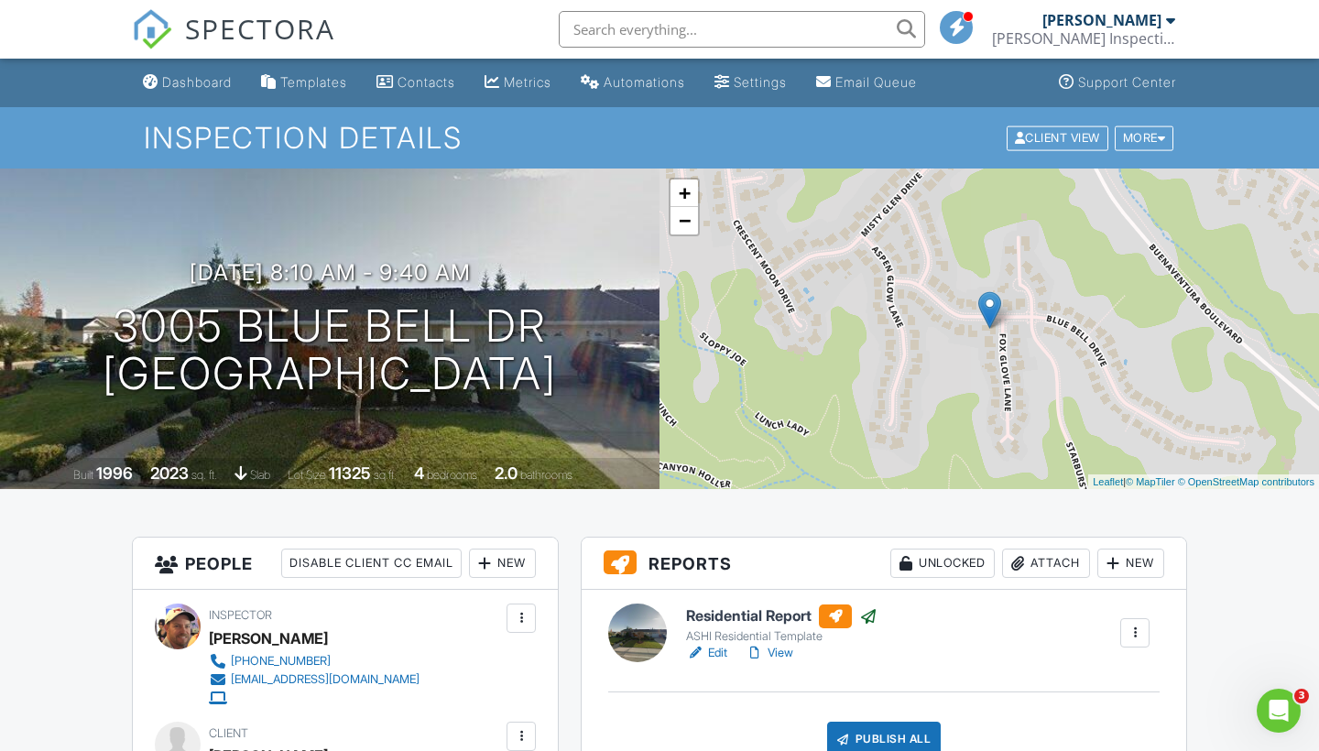
click at [779, 649] on link "View" at bounding box center [770, 653] width 48 height 18
click at [782, 649] on link "View" at bounding box center [770, 653] width 48 height 18
